Goal: Transaction & Acquisition: Purchase product/service

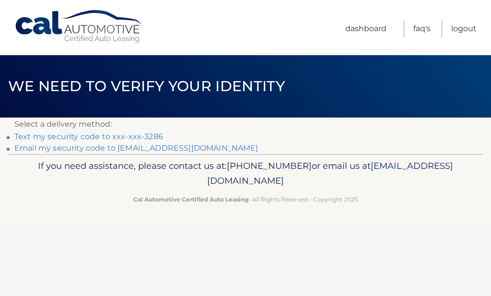
click at [136, 135] on link "Text my security code to xxx-xxx-3286" at bounding box center [88, 136] width 149 height 9
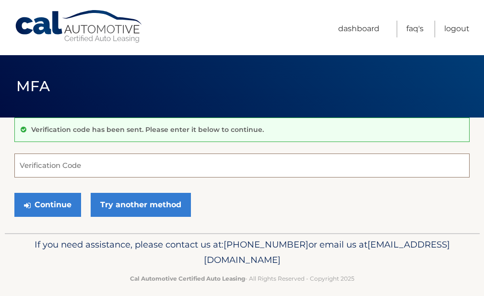
click at [55, 164] on input "Verification Code" at bounding box center [241, 166] width 455 height 24
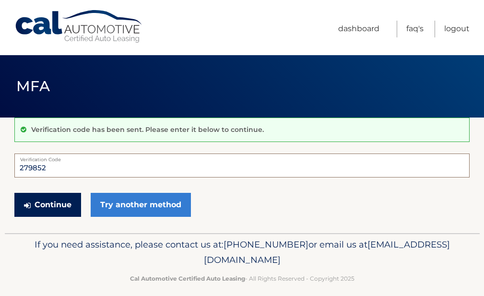
type input "279852"
click at [57, 201] on button "Continue" at bounding box center [47, 205] width 67 height 24
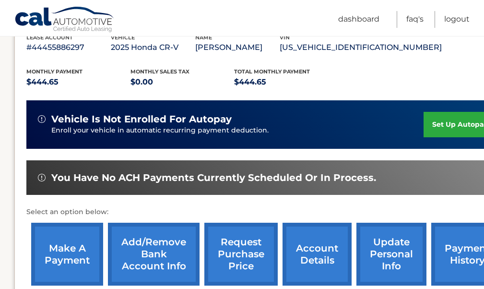
scroll to position [293, 0]
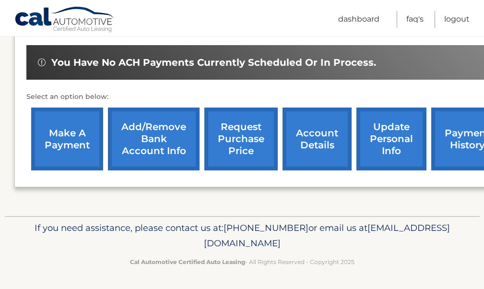
click at [75, 138] on link "make a payment" at bounding box center [67, 138] width 72 height 63
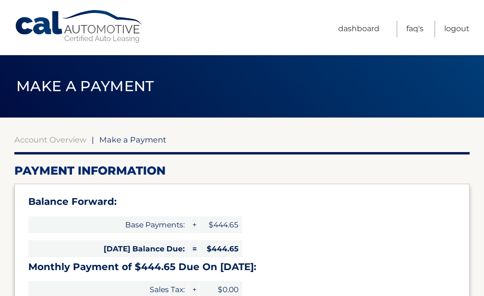
select select "YWI3MDNkYWMtNjY5Mi00Nzc4LTk0OTYtMTJkOTUyMzM4NWQ1"
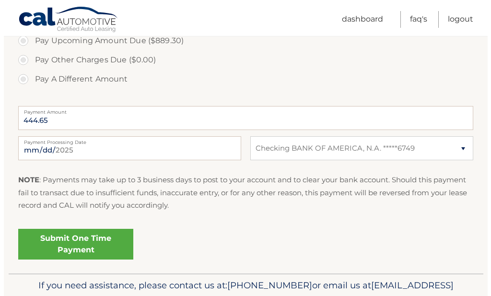
scroll to position [384, 0]
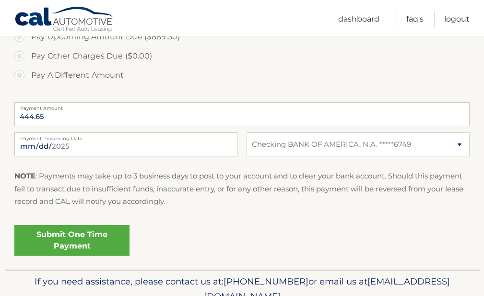
click at [79, 241] on link "Submit One Time Payment" at bounding box center [71, 240] width 115 height 31
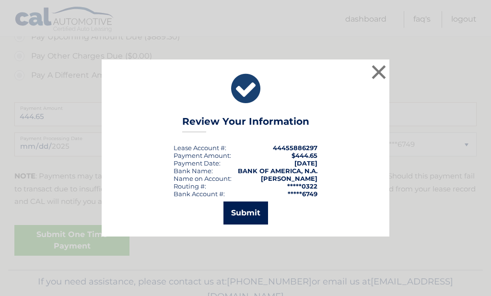
click at [241, 209] on button "Submit" at bounding box center [246, 212] width 45 height 23
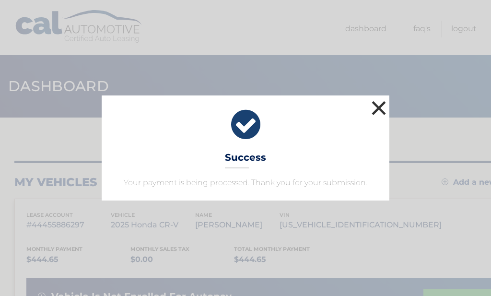
click at [384, 107] on button "×" at bounding box center [378, 107] width 19 height 19
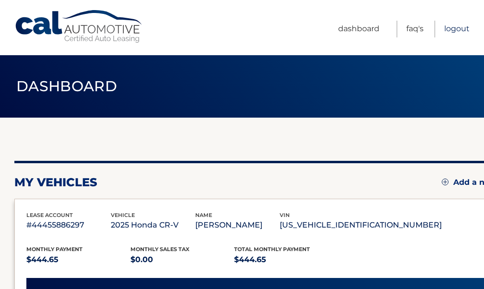
click at [450, 28] on link "Logout" at bounding box center [456, 29] width 25 height 17
